Goal: Find specific page/section: Find specific page/section

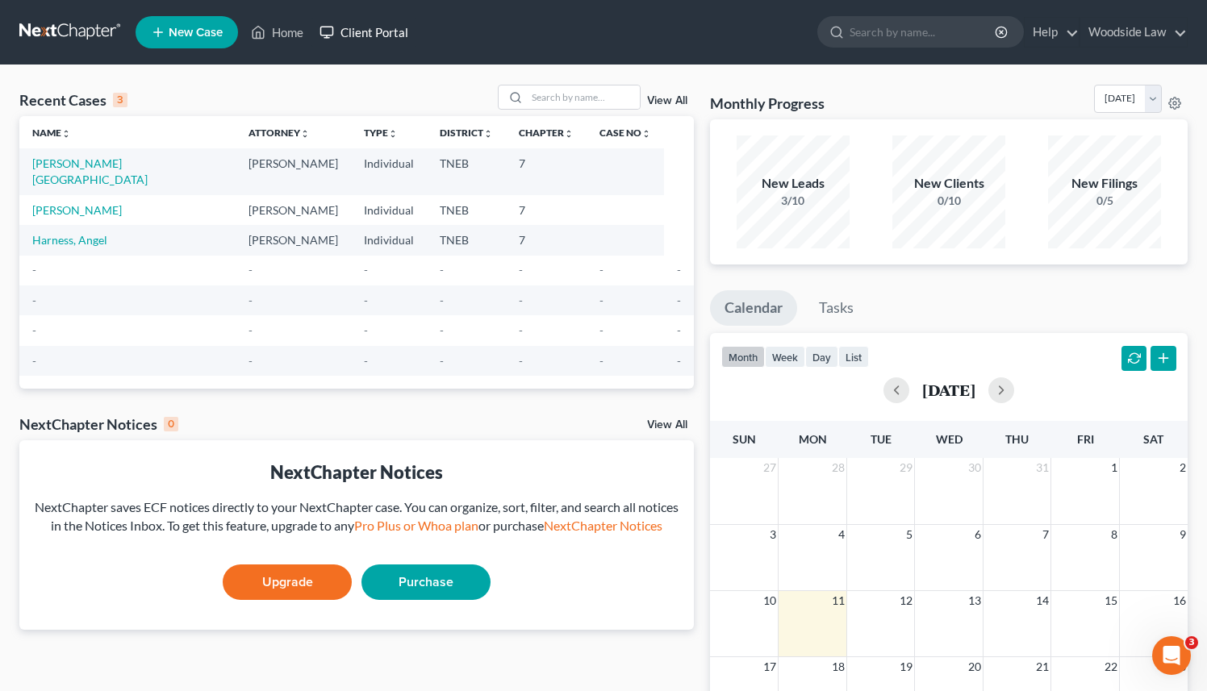
click at [382, 30] on link "Client Portal" at bounding box center [363, 32] width 105 height 29
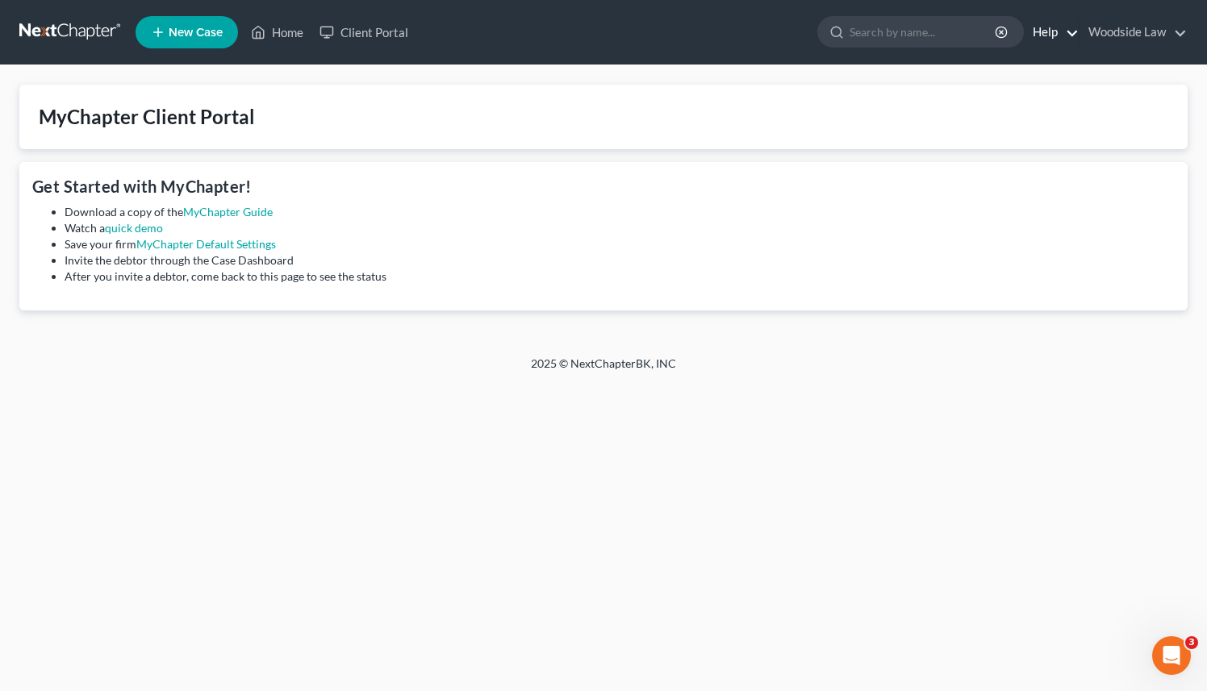
click at [1070, 35] on link "Help" at bounding box center [1051, 32] width 54 height 29
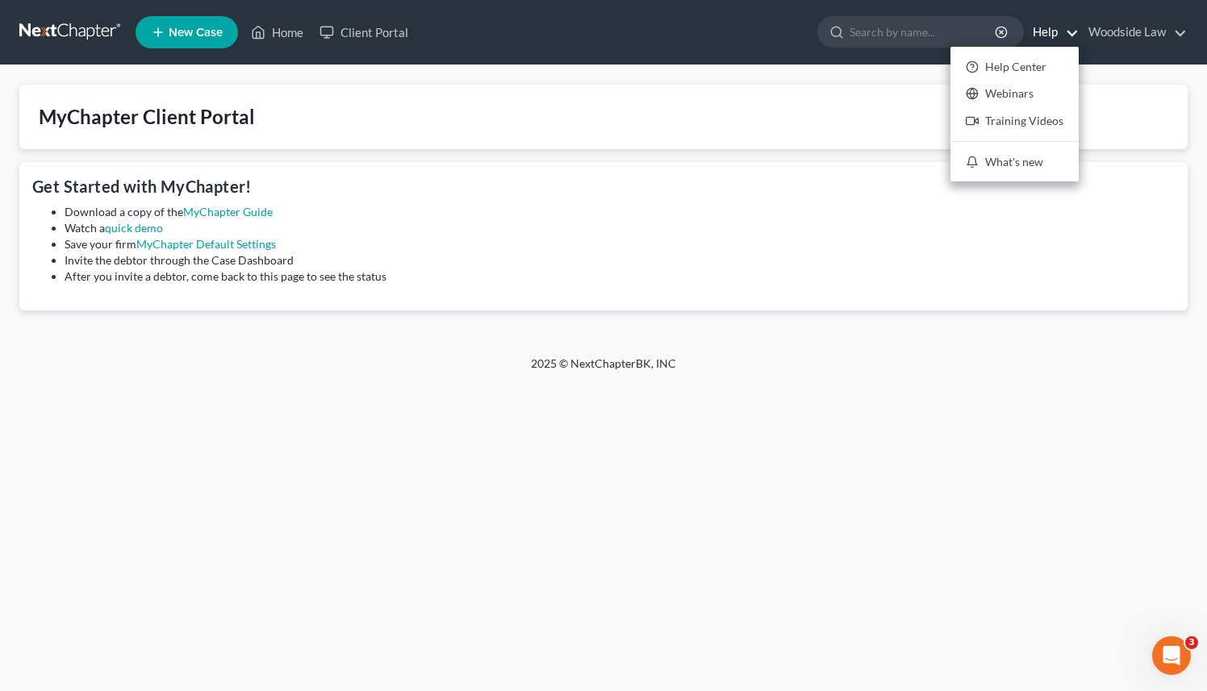
click at [572, 261] on li "Invite the debtor through the Case Dashboard" at bounding box center [620, 260] width 1110 height 16
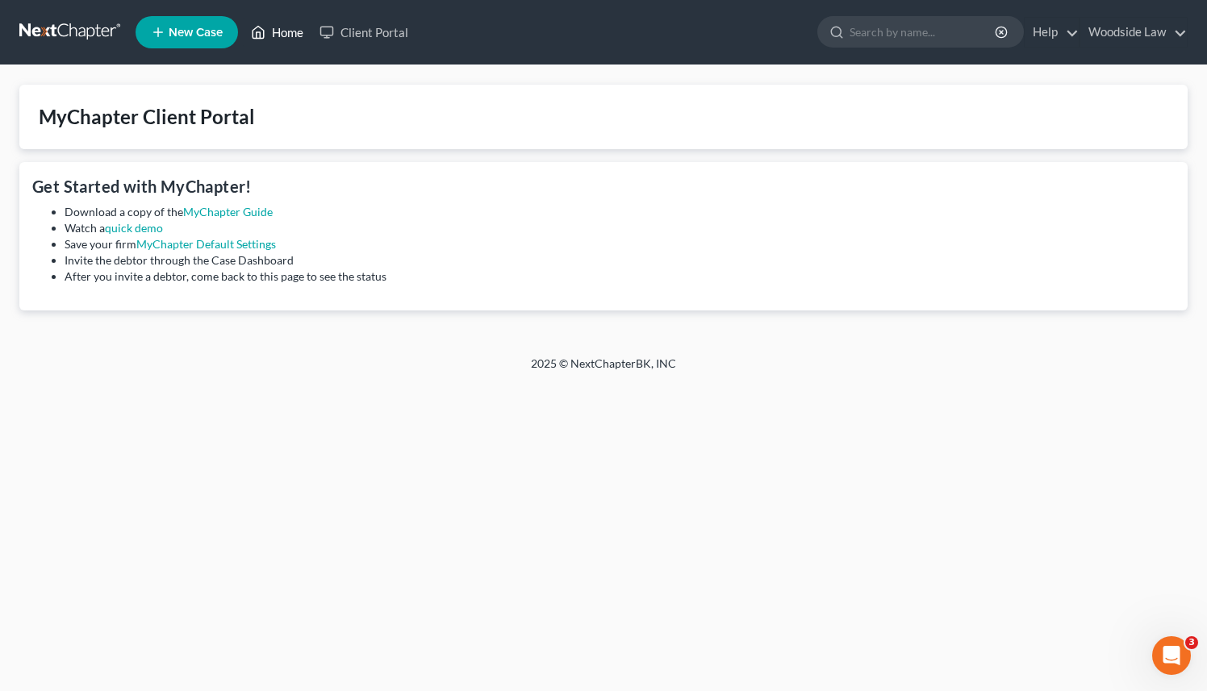
click at [278, 35] on link "Home" at bounding box center [277, 32] width 69 height 29
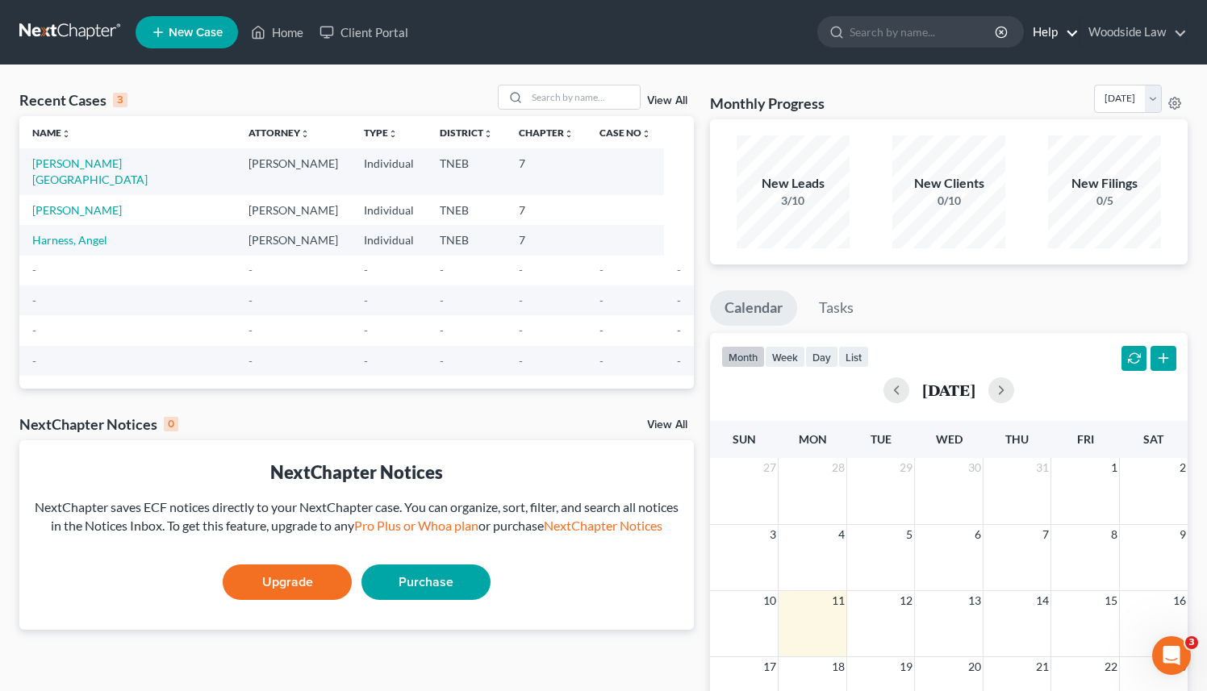
click at [1071, 40] on link "Help" at bounding box center [1051, 32] width 54 height 29
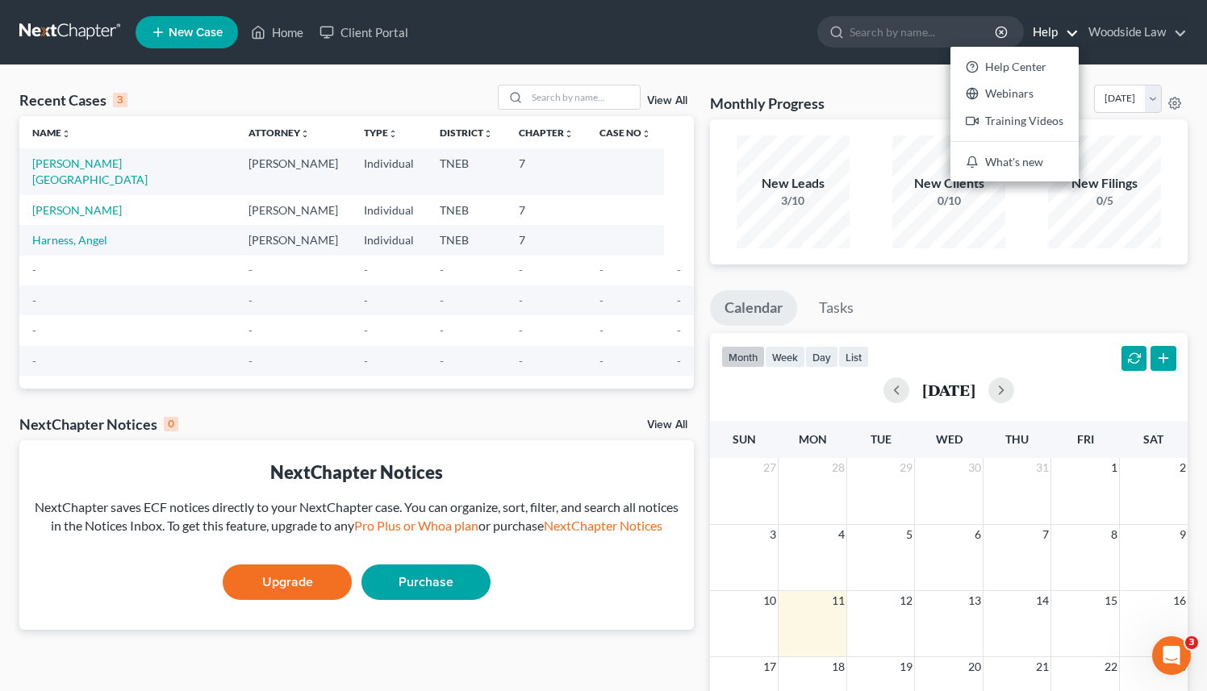
click at [657, 105] on link "View All" at bounding box center [667, 100] width 40 height 11
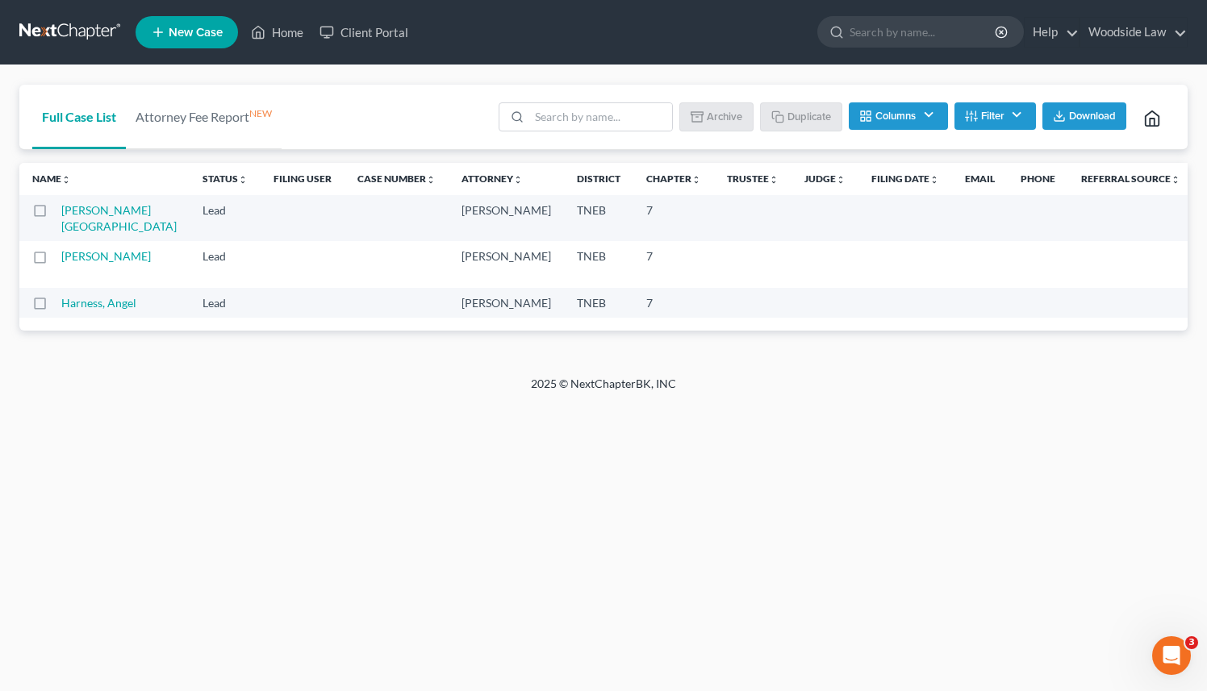
click at [1011, 120] on button "Filter" at bounding box center [994, 115] width 81 height 27
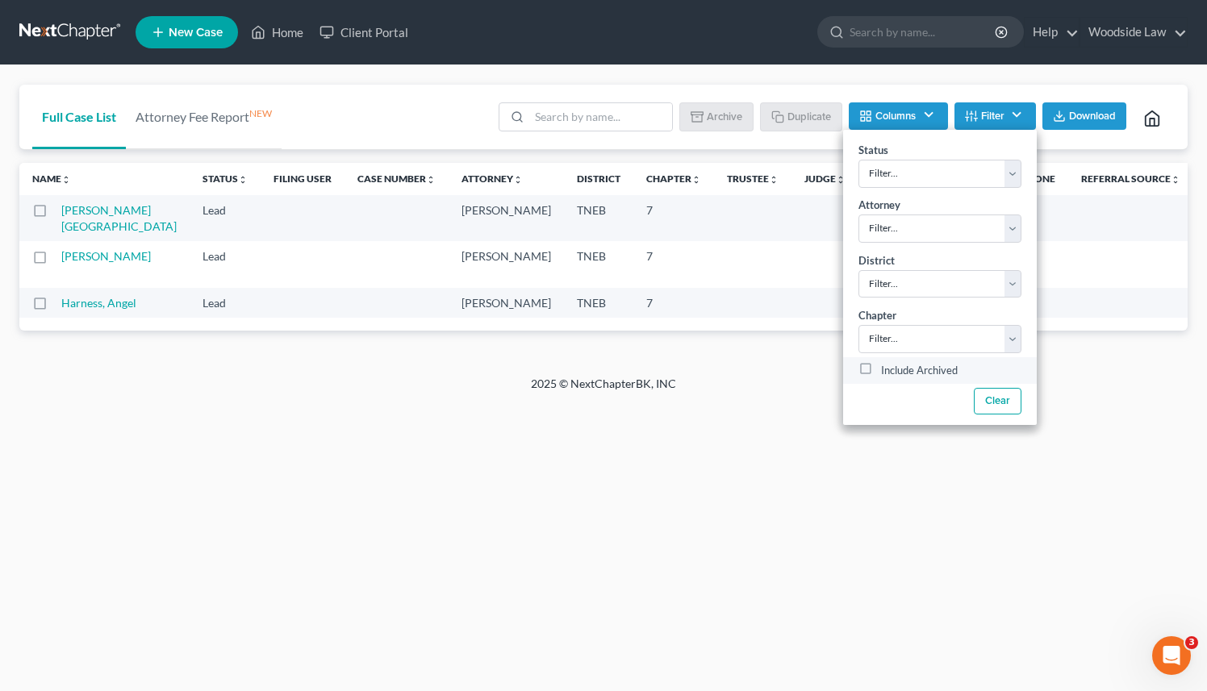
click at [881, 368] on label "Include Archived" at bounding box center [919, 370] width 77 height 19
click at [887, 368] on input "Include Archived" at bounding box center [892, 366] width 10 height 10
checkbox input "true"
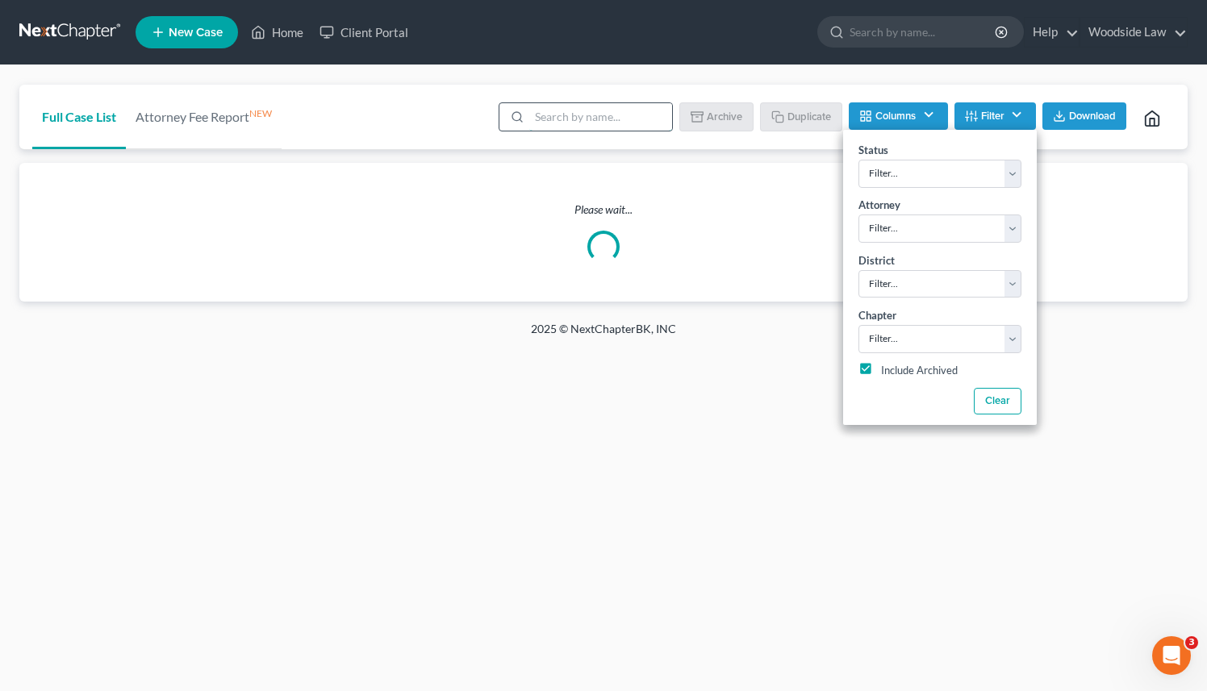
click at [646, 122] on input "search" at bounding box center [600, 116] width 143 height 27
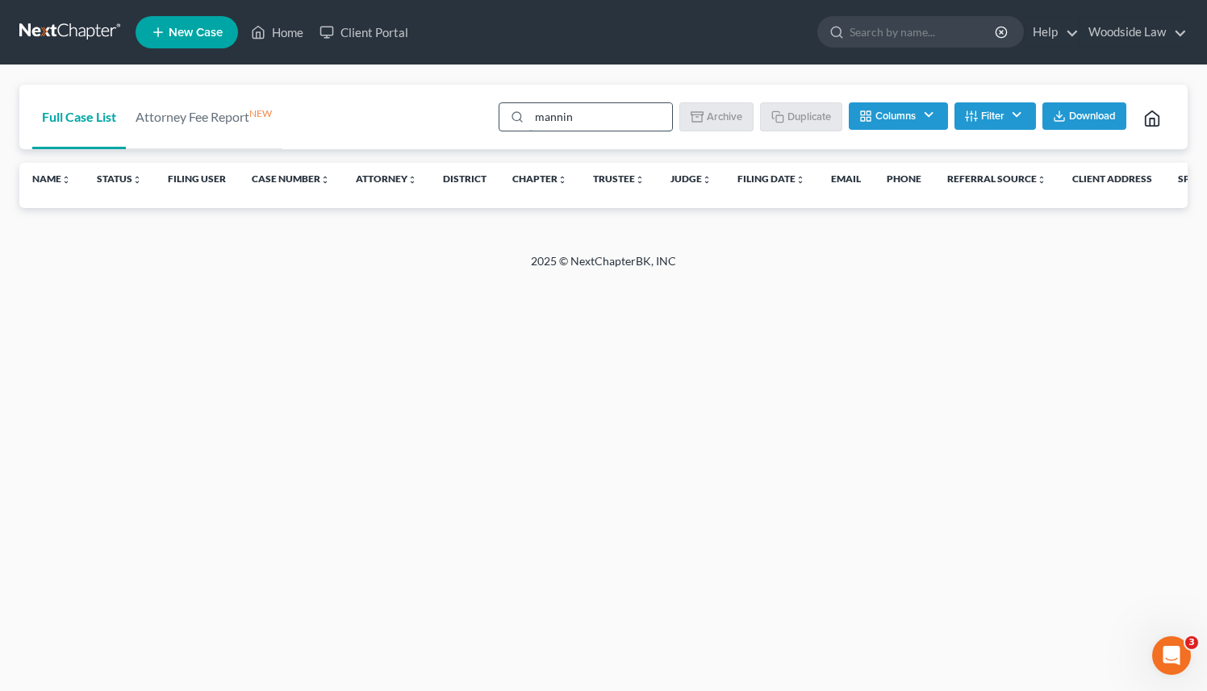
type input "mannin"
click at [285, 31] on link "Home" at bounding box center [277, 32] width 69 height 29
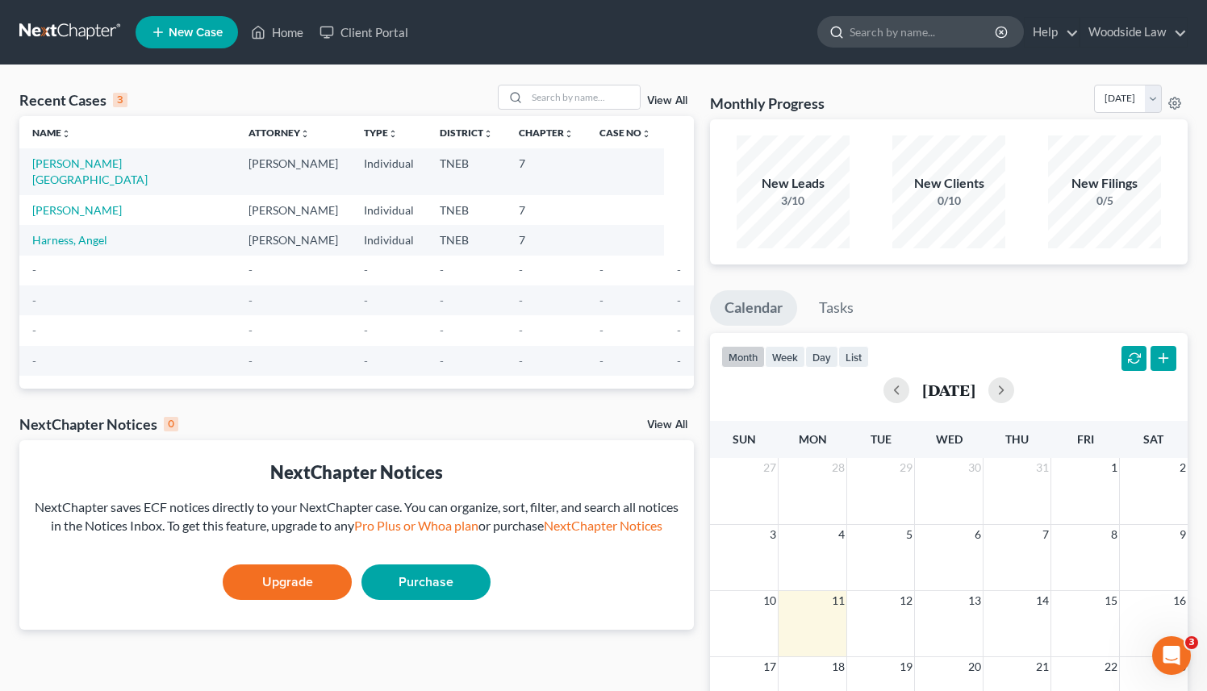
click at [919, 34] on input "search" at bounding box center [923, 32] width 148 height 30
click at [661, 99] on link "View All" at bounding box center [667, 100] width 40 height 11
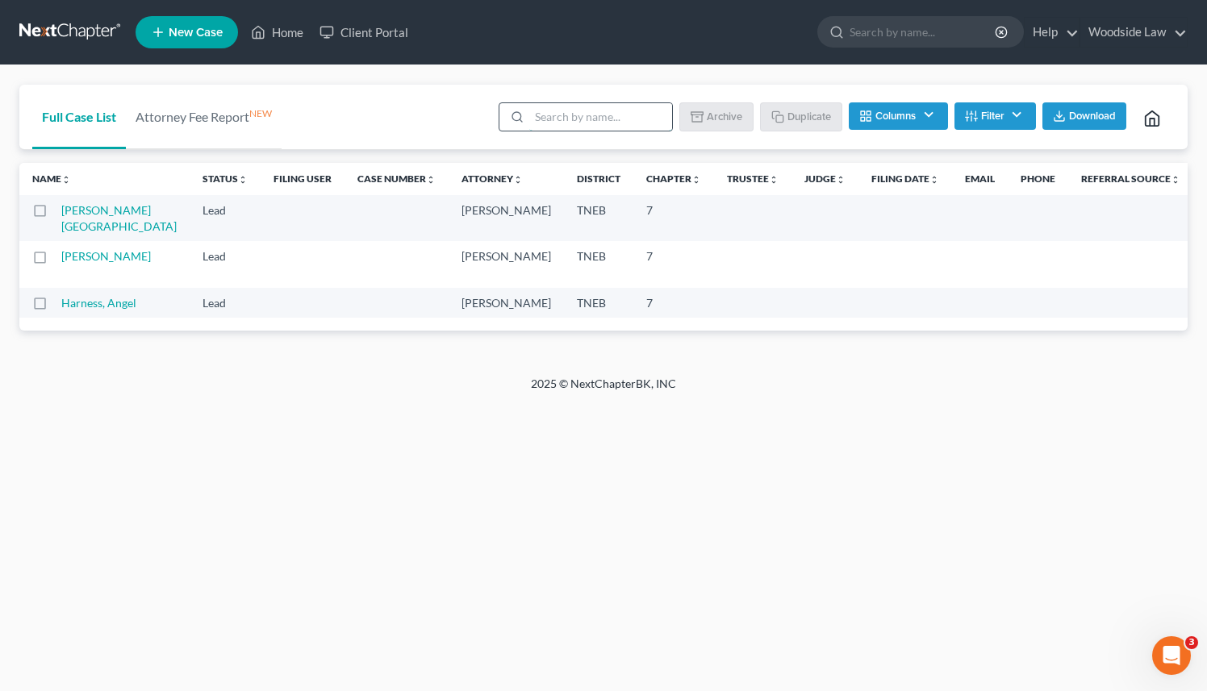
click at [612, 119] on input "search" at bounding box center [600, 116] width 143 height 27
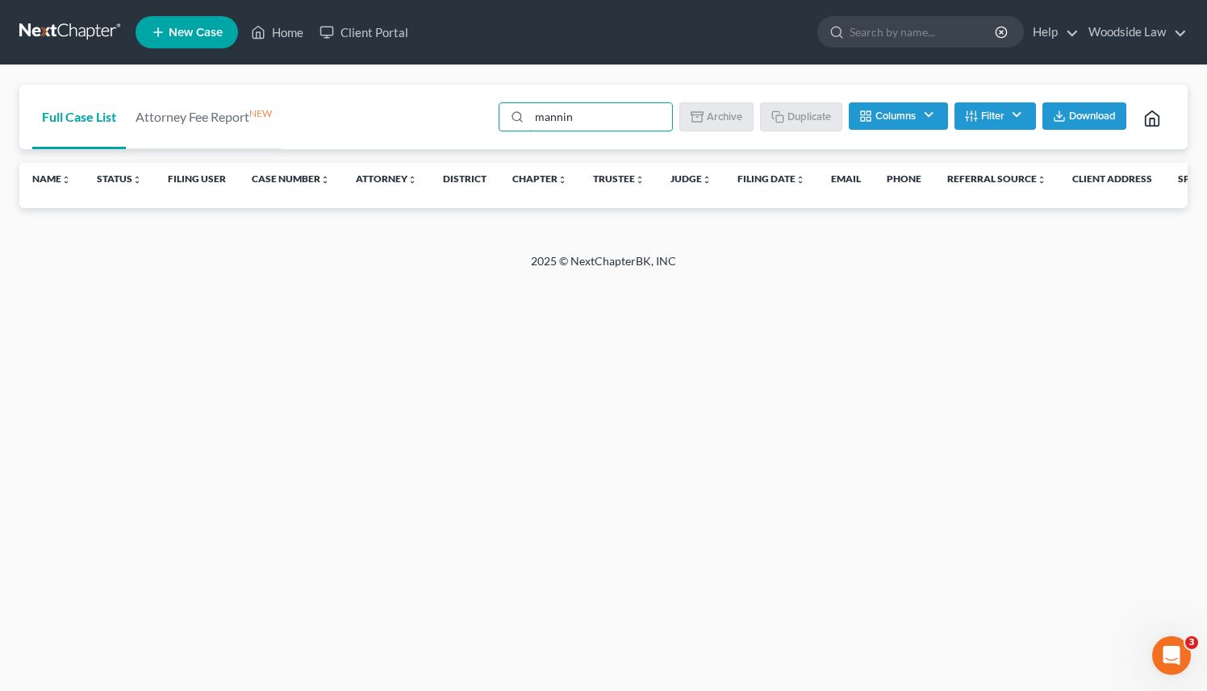
type input "mannin"
click at [1147, 117] on icon at bounding box center [1152, 119] width 18 height 18
